Goal: Check status: Check status

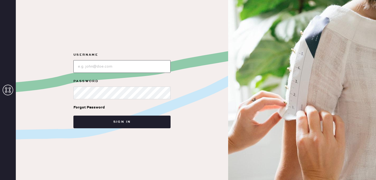
type input "reformationsouthcoastplaza"
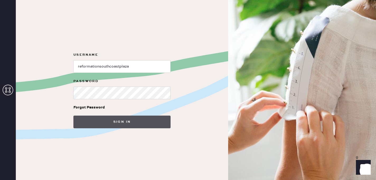
click at [107, 126] on button "Sign in" at bounding box center [121, 122] width 97 height 13
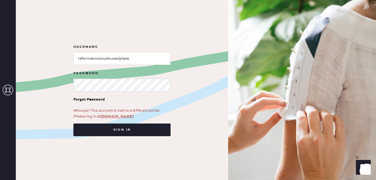
click at [113, 118] on link "app.hemster.co" at bounding box center [116, 116] width 33 height 5
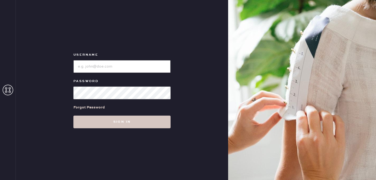
type input "reformationsouthcoastplaza"
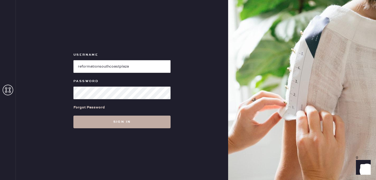
click at [123, 123] on button "Sign in" at bounding box center [121, 122] width 97 height 13
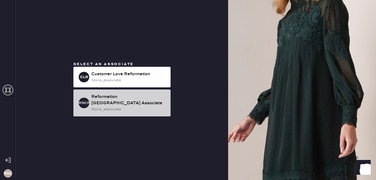
click at [121, 109] on div "store_associate" at bounding box center [128, 109] width 75 height 6
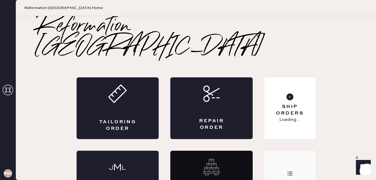
click at [281, 151] on div "Order History" at bounding box center [289, 182] width 51 height 62
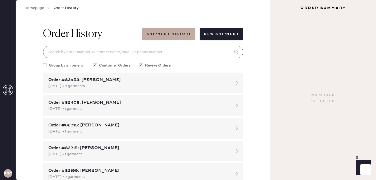
click at [188, 49] on input at bounding box center [143, 52] width 200 height 13
paste input "#874012"
type input "#874012"
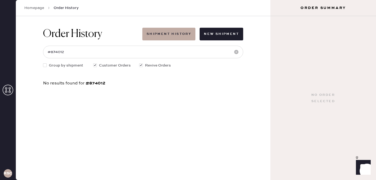
click at [41, 8] on link "Homepage" at bounding box center [34, 7] width 20 height 5
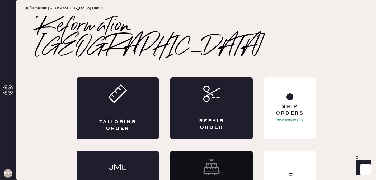
click at [330, 133] on div "Reformation South Coast Plaza Tailoring Order Repair Order Monogram Order Reviv…" at bounding box center [196, 114] width 360 height 196
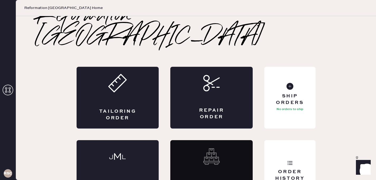
scroll to position [11, 0]
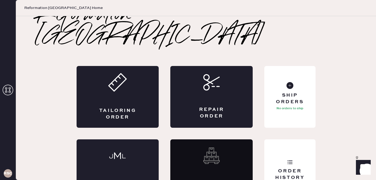
click at [207, 147] on use at bounding box center [211, 155] width 16 height 16
click at [207, 147] on icon at bounding box center [211, 155] width 16 height 16
click at [10, 87] on use at bounding box center [8, 90] width 11 height 11
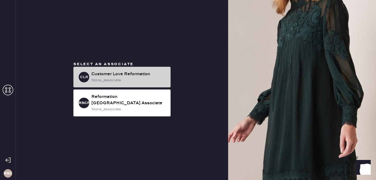
click at [99, 80] on div "store_associate" at bounding box center [128, 80] width 75 height 6
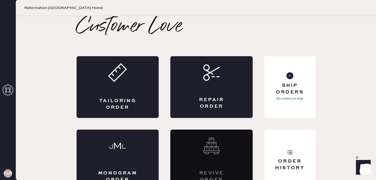
click at [1, 91] on div "CLR" at bounding box center [8, 90] width 16 height 180
click at [4, 91] on icon at bounding box center [8, 90] width 11 height 11
